Goal: Task Accomplishment & Management: Manage account settings

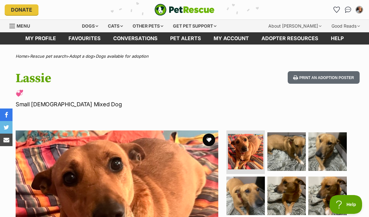
click at [47, 43] on link "My profile" at bounding box center [40, 38] width 43 height 12
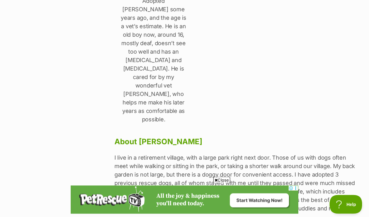
scroll to position [219, 0]
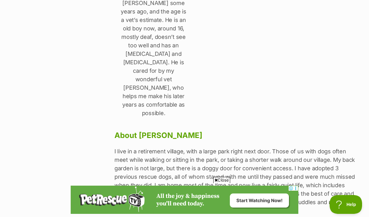
click at [184, 147] on p "I live in a retirement village, with a large park right next door. Those of us …" at bounding box center [237, 176] width 245 height 59
click at [197, 147] on p "I live in a retirement village, with a large park right next door. Those of us …" at bounding box center [237, 176] width 245 height 59
click at [198, 147] on p "I live in a retirement village, with a large park right next door. Those of us …" at bounding box center [237, 176] width 245 height 59
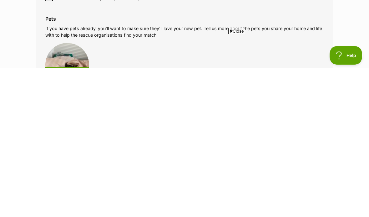
scroll to position [664, 0]
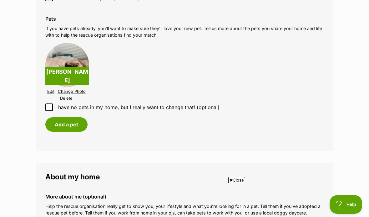
click at [64, 96] on link "Delete" at bounding box center [66, 98] width 13 height 5
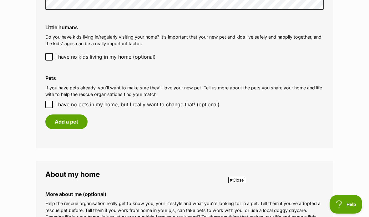
scroll to position [605, 0]
click at [49, 100] on input "I have no pets in my home, but I really want to change that! (optional)" at bounding box center [49, 104] width 8 height 8
checkbox input "true"
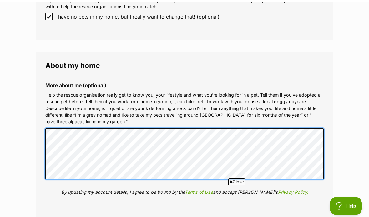
scroll to position [693, 0]
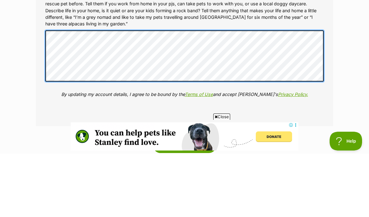
scroll to position [0, 0]
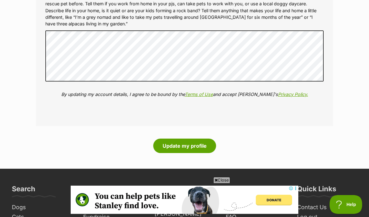
click at [110, 139] on div "Update my profile" at bounding box center [184, 145] width 297 height 14
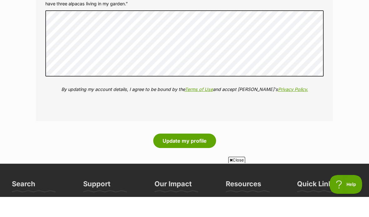
scroll to position [811, 0]
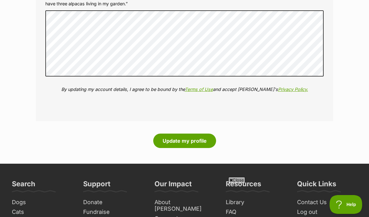
click at [171, 133] on button "Update my profile" at bounding box center [184, 140] width 63 height 14
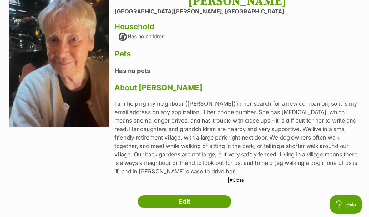
scroll to position [74, 0]
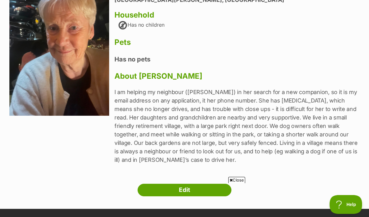
click at [182, 189] on link "Edit" at bounding box center [185, 189] width 94 height 13
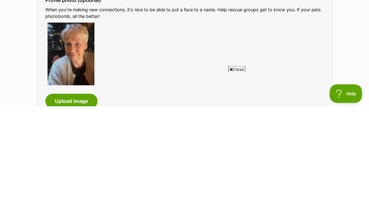
scroll to position [322, 0]
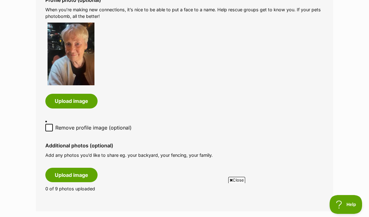
click at [52, 124] on input "Remove profile image (optional)" at bounding box center [49, 128] width 8 height 8
checkbox input "true"
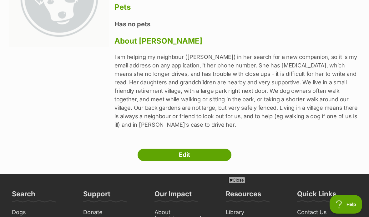
scroll to position [110, 0]
click at [184, 154] on link "Edit" at bounding box center [185, 154] width 94 height 13
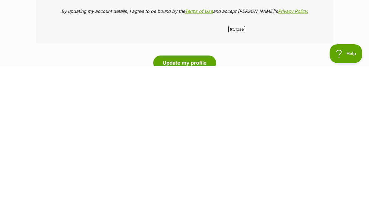
scroll to position [693, 0]
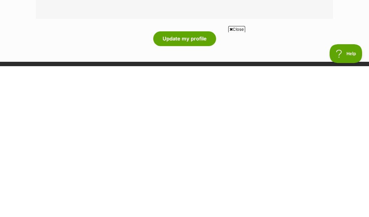
click at [172, 182] on button "Update my profile" at bounding box center [184, 189] width 63 height 14
